Goal: Register for event/course

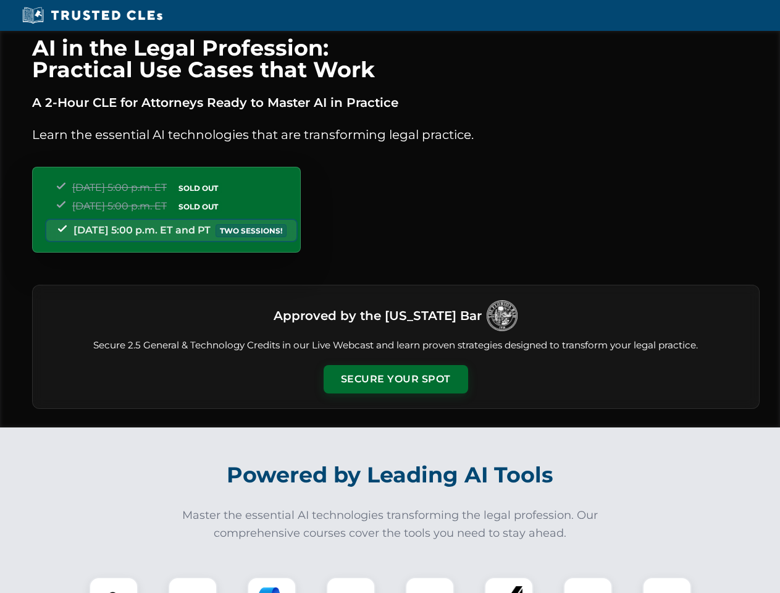
click at [395, 379] on button "Secure Your Spot" at bounding box center [396, 379] width 145 height 28
click at [114, 585] on img at bounding box center [114, 602] width 36 height 36
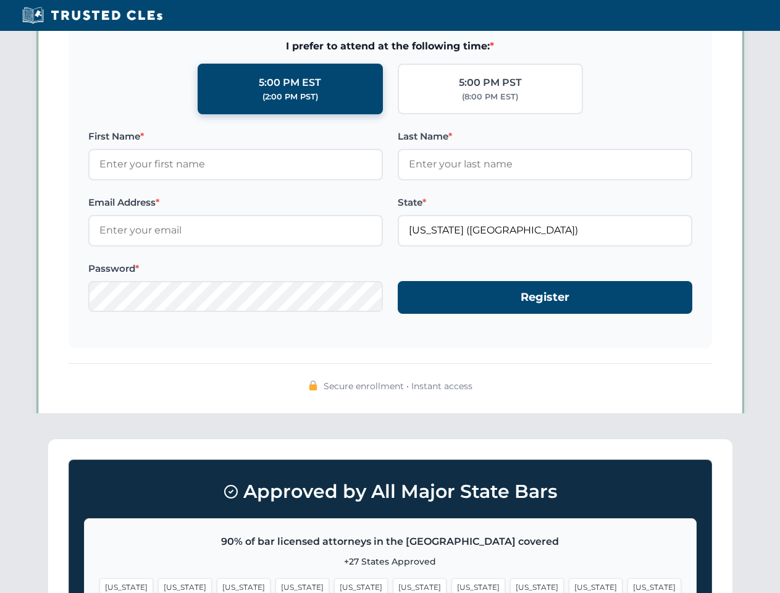
click at [452, 585] on span "[US_STATE]" at bounding box center [479, 587] width 54 height 18
click at [569, 585] on span "[US_STATE]" at bounding box center [596, 587] width 54 height 18
